Goal: Task Accomplishment & Management: Use online tool/utility

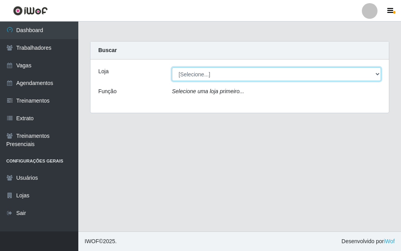
click at [181, 77] on select "[Selecione...] A fazendinha" at bounding box center [276, 74] width 209 height 14
select select "70"
click at [172, 67] on select "[Selecione...] A fazendinha" at bounding box center [276, 74] width 209 height 14
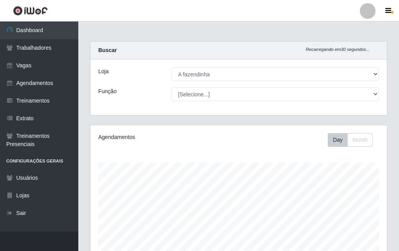
scroll to position [162, 296]
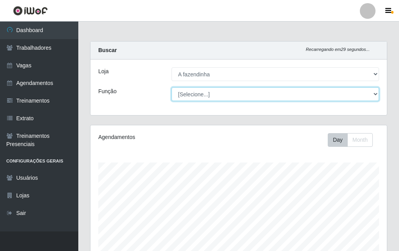
click at [186, 94] on select "[Selecione...] ASG ASG + ASG ++ Balconista Embalador Embalador + Embalador ++ O…" at bounding box center [274, 94] width 207 height 14
select select "79"
click at [171, 87] on select "[Selecione...] ASG ASG + ASG ++ Balconista Embalador Embalador + Embalador ++ O…" at bounding box center [274, 94] width 207 height 14
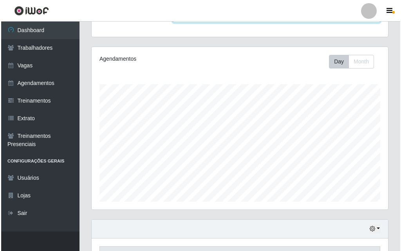
scroll to position [195, 0]
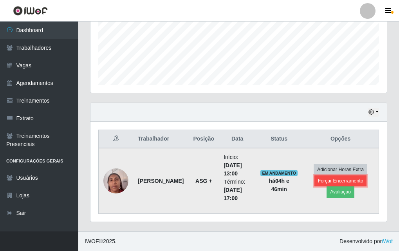
click at [322, 180] on button "Forçar Encerramento" at bounding box center [340, 180] width 52 height 11
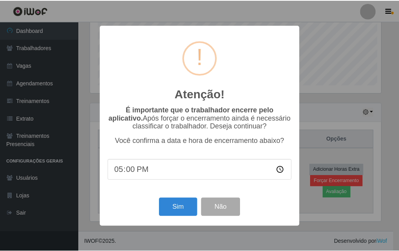
scroll to position [162, 292]
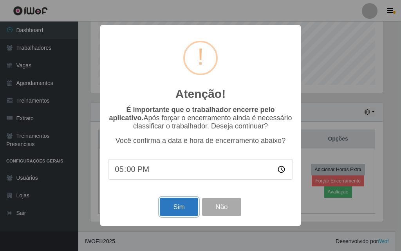
click at [173, 208] on button "Sim" at bounding box center [179, 207] width 38 height 18
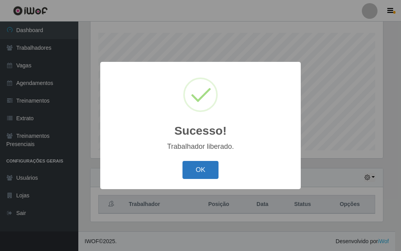
click at [188, 173] on button "OK" at bounding box center [200, 170] width 36 height 18
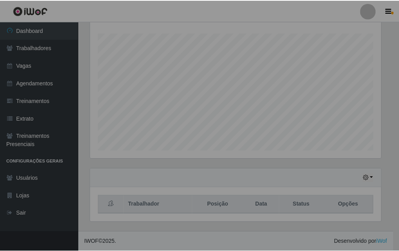
scroll to position [162, 296]
